Goal: Complete application form

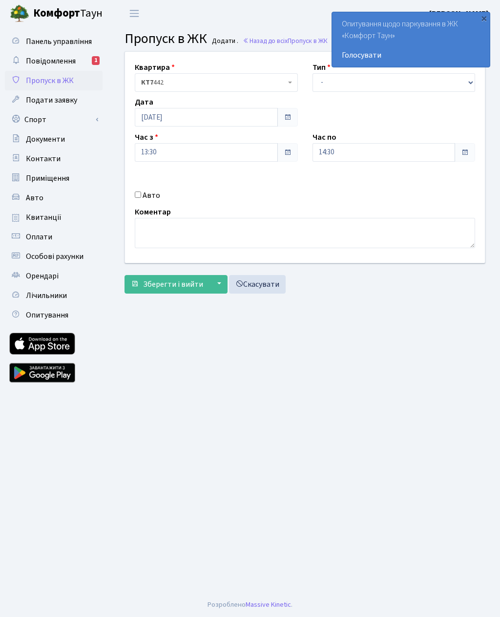
select select "3"
click at [394, 153] on input "14:30" at bounding box center [383, 152] width 143 height 19
click at [345, 183] on icon at bounding box center [339, 186] width 26 height 26
click at [343, 190] on icon at bounding box center [339, 186] width 26 height 26
click at [344, 186] on icon at bounding box center [339, 186] width 26 height 26
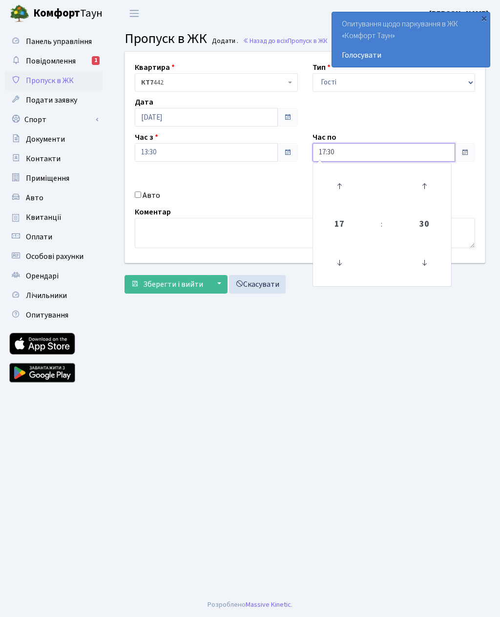
click at [343, 187] on icon at bounding box center [339, 186] width 26 height 26
click at [344, 186] on icon at bounding box center [339, 186] width 26 height 26
click at [338, 186] on icon at bounding box center [339, 186] width 26 height 26
click at [343, 187] on icon at bounding box center [339, 186] width 26 height 26
click at [345, 194] on icon at bounding box center [339, 186] width 26 height 26
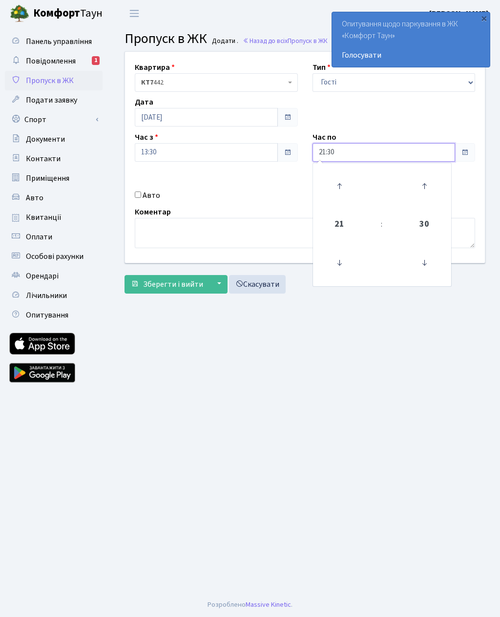
type input "22:30"
click at [139, 202] on div "Квартира <b>КТ7</b>&nbsp;&nbsp;&nbsp;442 КТ7 442 Тип - Доставка Таксі Гості Сер…" at bounding box center [305, 157] width 374 height 211
click at [145, 194] on label "Авто" at bounding box center [152, 195] width 18 height 12
click at [141, 194] on input "Авто" at bounding box center [138, 194] width 6 height 6
checkbox input "true"
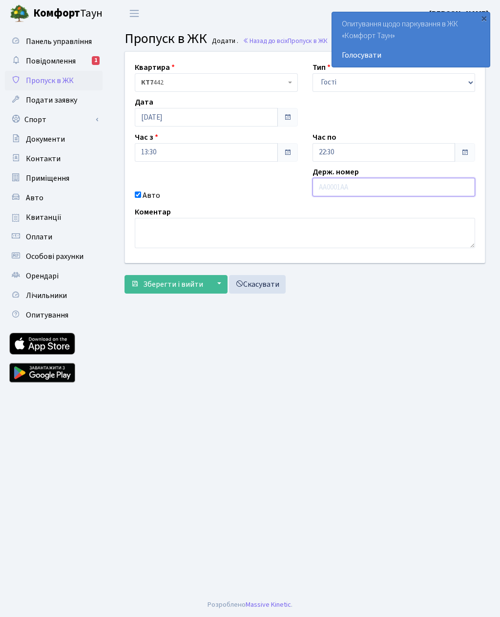
click at [377, 186] on input "text" at bounding box center [393, 187] width 163 height 19
paste input "КА5452НР"
type input "КА5452НР"
click at [173, 282] on span "Зберегти і вийти" at bounding box center [173, 284] width 60 height 11
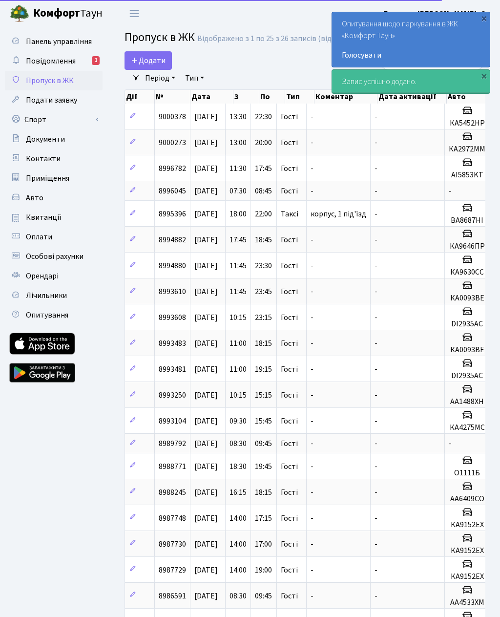
select select "25"
